Goal: Task Accomplishment & Management: Use online tool/utility

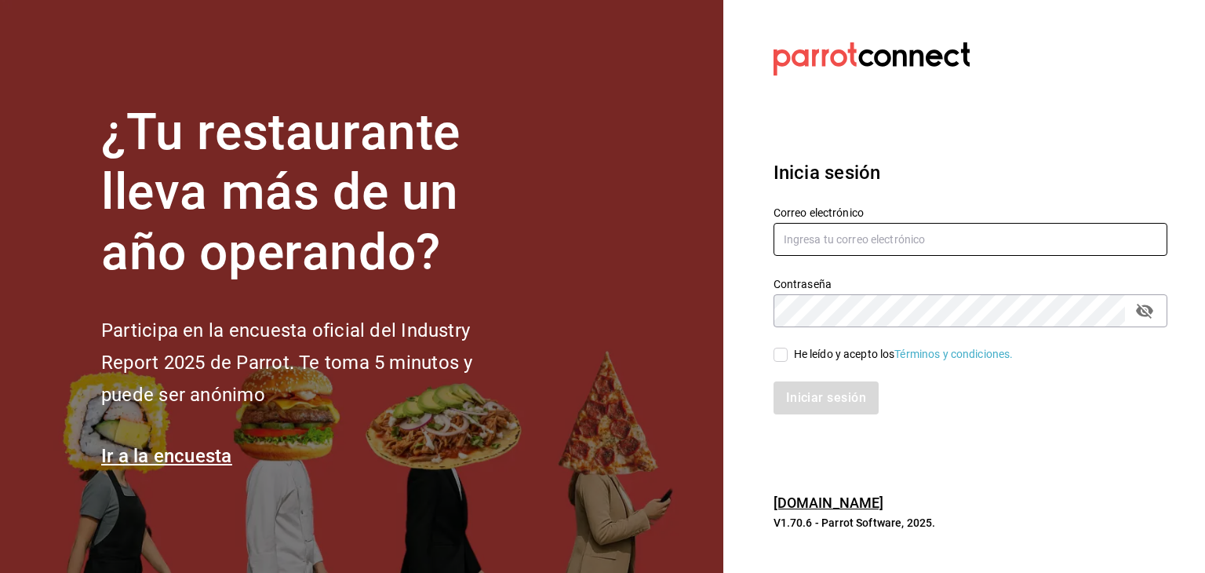
type input "[PERSON_NAME][EMAIL_ADDRESS][DOMAIN_NAME]"
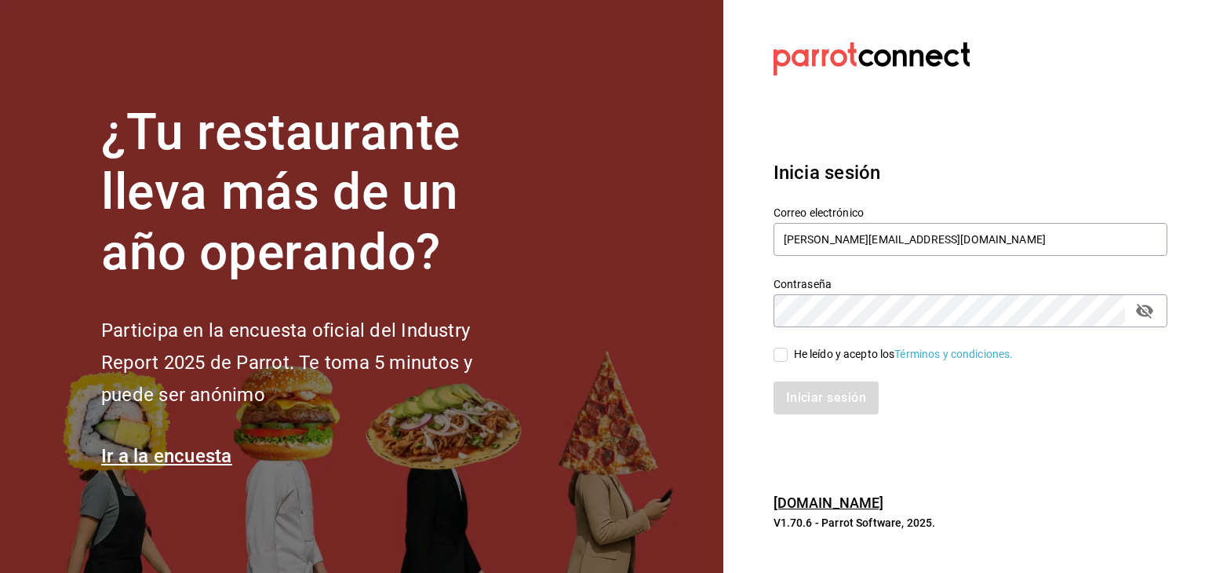
click at [784, 349] on input "He leído y acepto los Términos y condiciones." at bounding box center [781, 355] width 14 height 14
checkbox input "true"
click at [784, 397] on button "Iniciar sesión" at bounding box center [827, 397] width 107 height 33
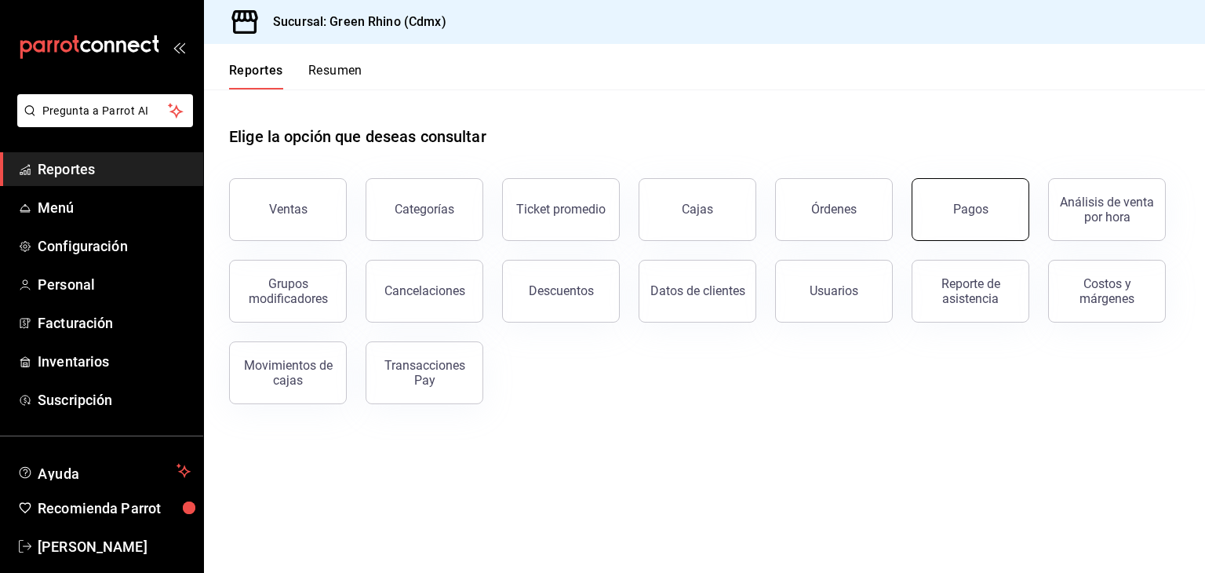
click at [983, 189] on button "Pagos" at bounding box center [971, 209] width 118 height 63
